Goal: Entertainment & Leisure: Consume media (video, audio)

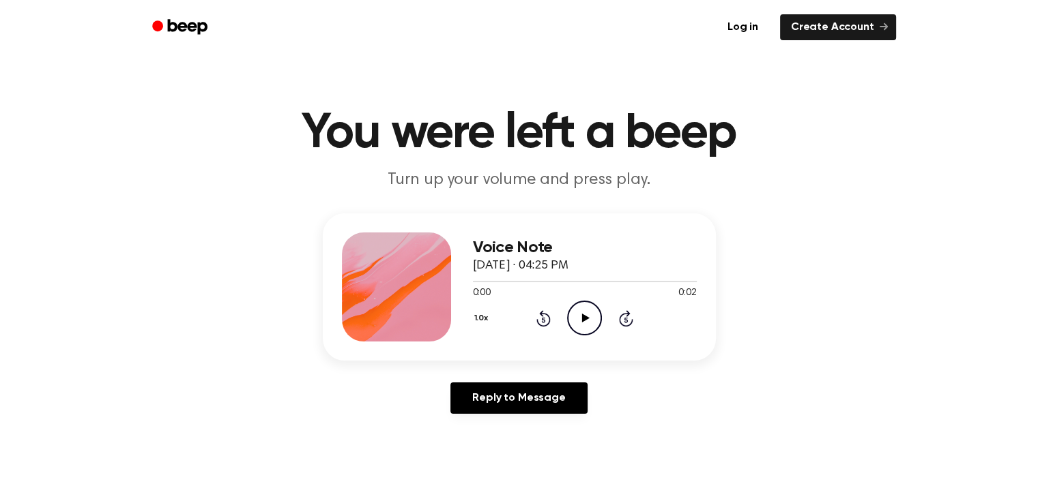
click at [580, 317] on icon "Play Audio" at bounding box center [584, 318] width 35 height 35
click at [575, 312] on icon "Play Audio" at bounding box center [584, 318] width 35 height 35
click at [583, 320] on icon at bounding box center [586, 318] width 8 height 9
click at [587, 319] on icon at bounding box center [584, 318] width 6 height 9
click at [586, 319] on icon at bounding box center [586, 318] width 8 height 9
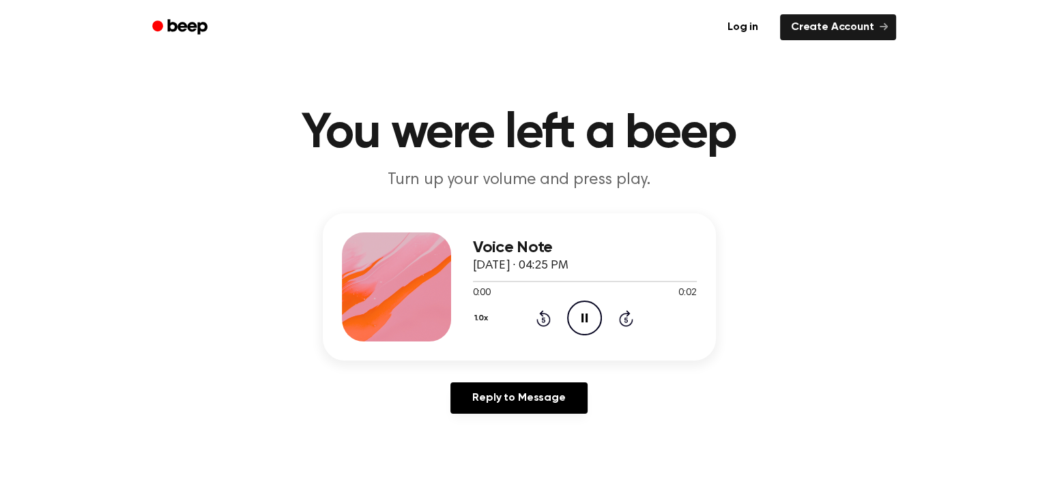
click at [586, 319] on icon at bounding box center [584, 318] width 6 height 9
click at [586, 325] on icon "Play Audio" at bounding box center [584, 318] width 35 height 35
click at [584, 322] on icon "Play Audio" at bounding box center [584, 318] width 35 height 35
click at [586, 317] on icon at bounding box center [586, 318] width 8 height 9
click at [585, 323] on icon "Play Audio" at bounding box center [584, 318] width 35 height 35
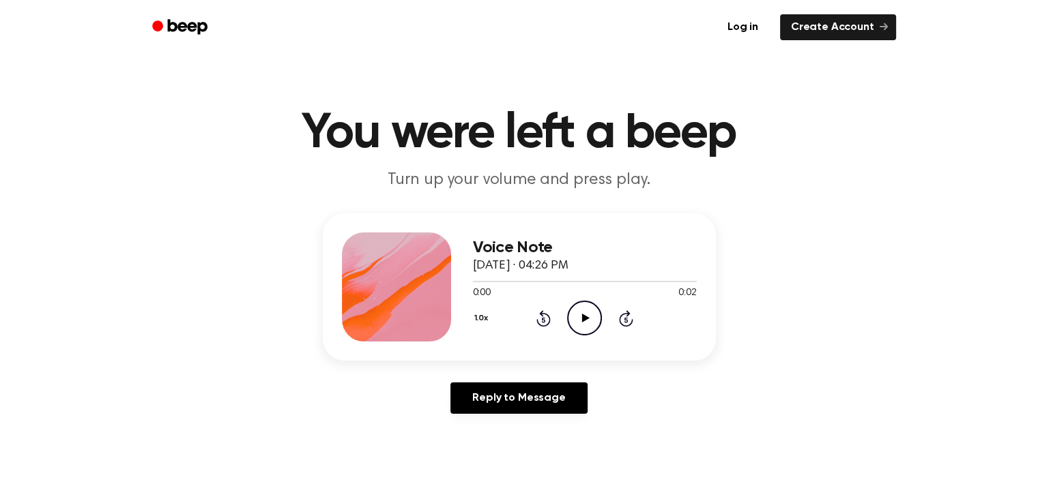
click at [580, 318] on icon "Play Audio" at bounding box center [584, 318] width 35 height 35
click at [587, 312] on icon "Play Audio" at bounding box center [584, 318] width 35 height 35
click at [581, 321] on icon "Play Audio" at bounding box center [584, 318] width 35 height 35
click at [586, 314] on icon "Play Audio" at bounding box center [584, 318] width 35 height 35
click at [576, 320] on icon "Play Audio" at bounding box center [584, 318] width 35 height 35
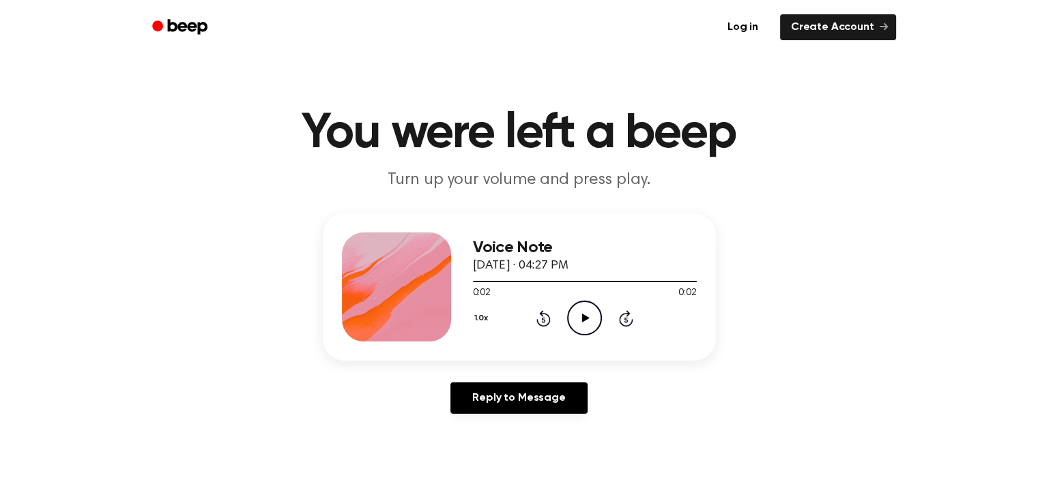
click at [587, 317] on icon at bounding box center [586, 318] width 8 height 9
click at [584, 312] on icon "Play Audio" at bounding box center [584, 318] width 35 height 35
